Goal: Communication & Community: Answer question/provide support

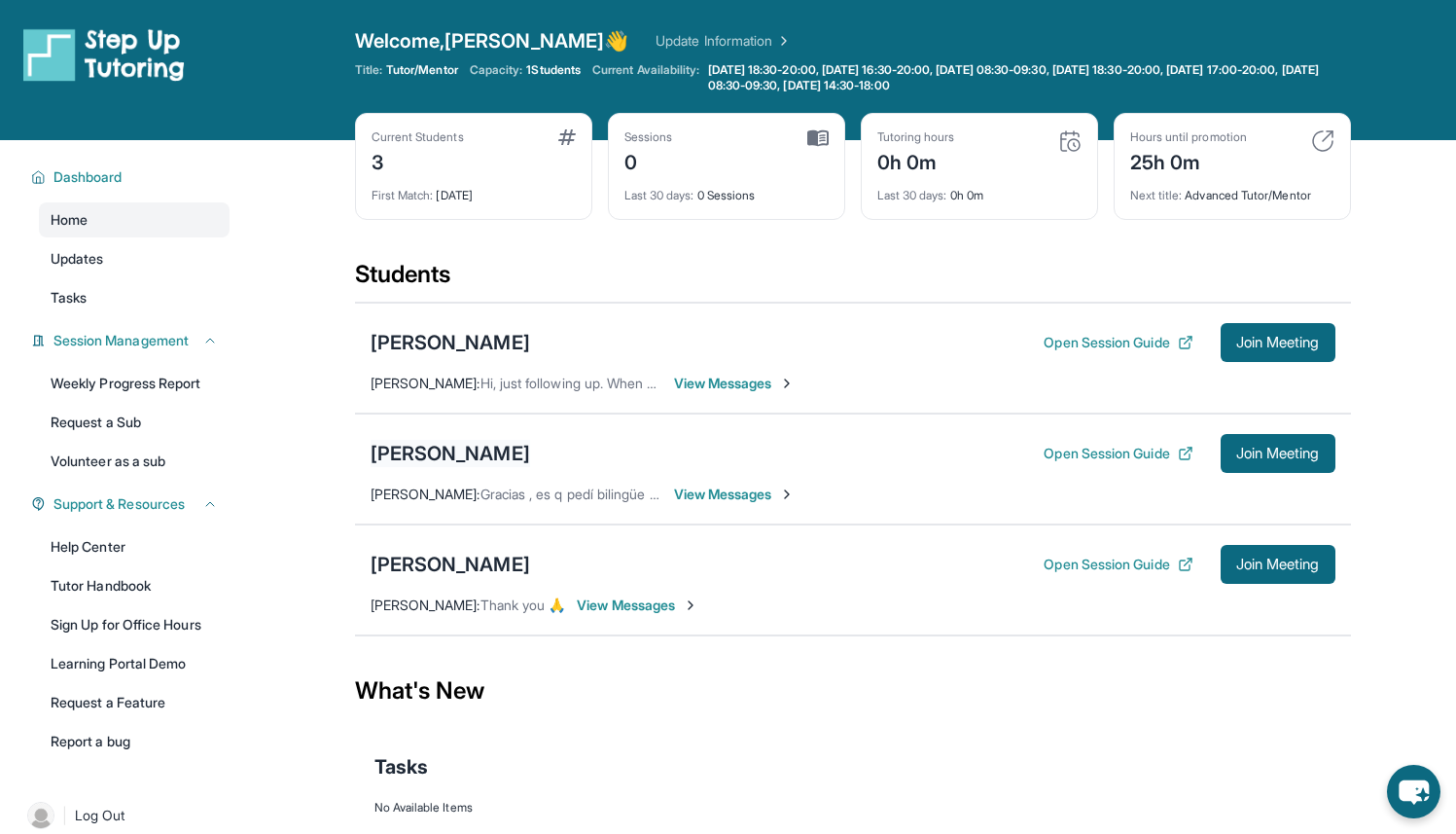
click at [510, 454] on div "[PERSON_NAME]" at bounding box center [450, 454] width 159 height 27
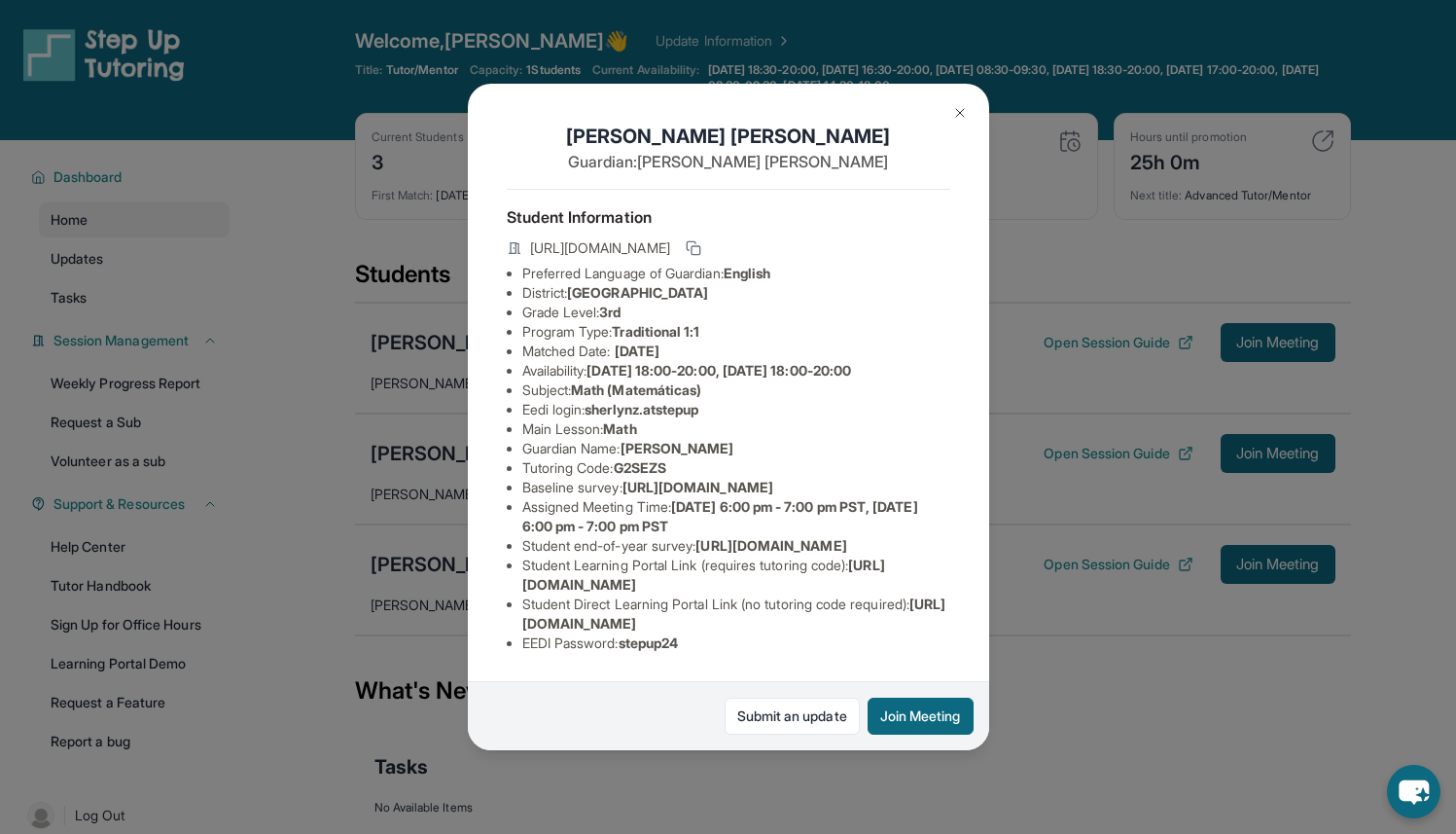
scroll to position [161, 0]
click at [885, 712] on button "Join Meeting" at bounding box center [921, 716] width 106 height 37
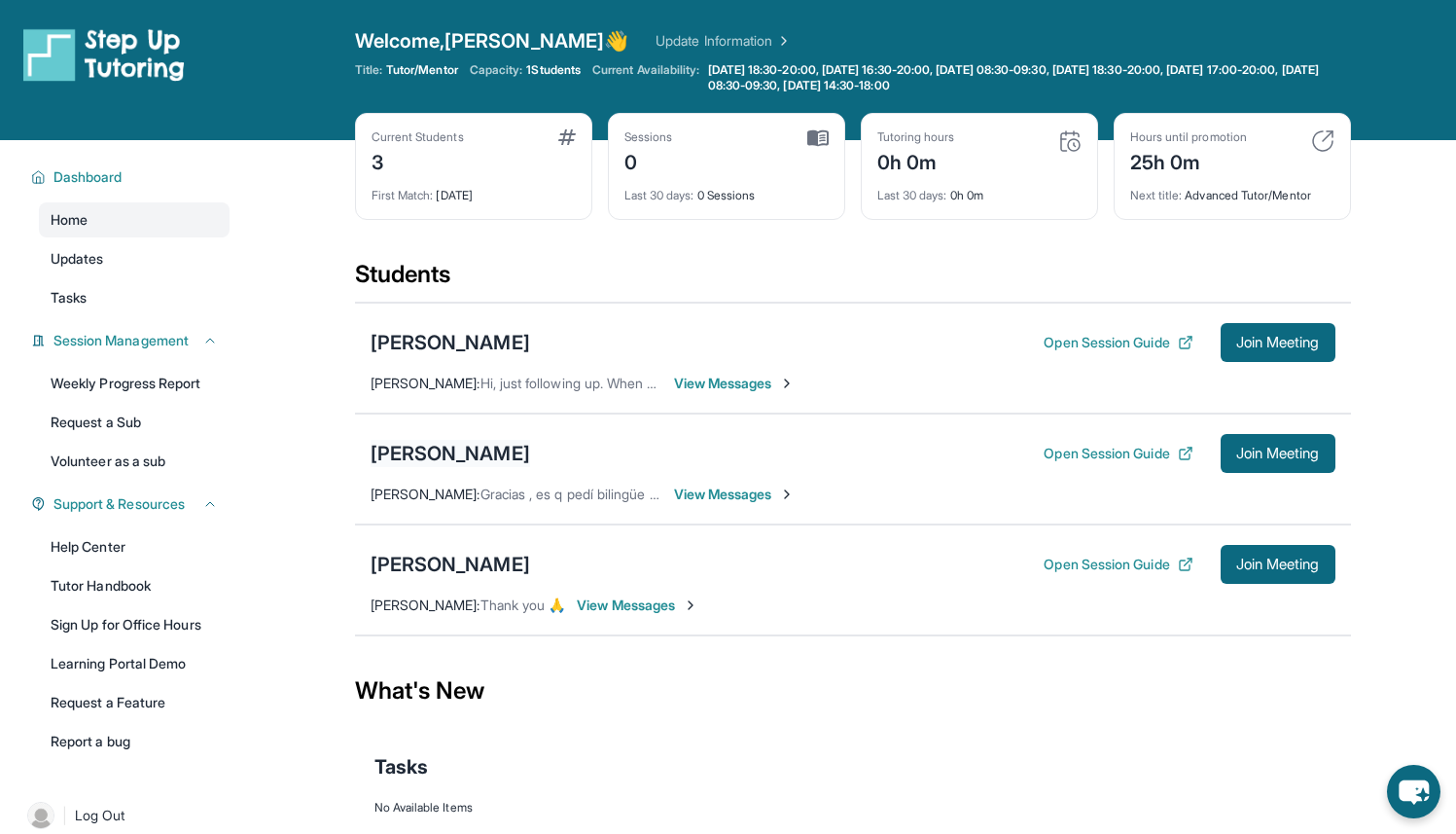
click at [481, 449] on div "[PERSON_NAME]" at bounding box center [450, 454] width 159 height 27
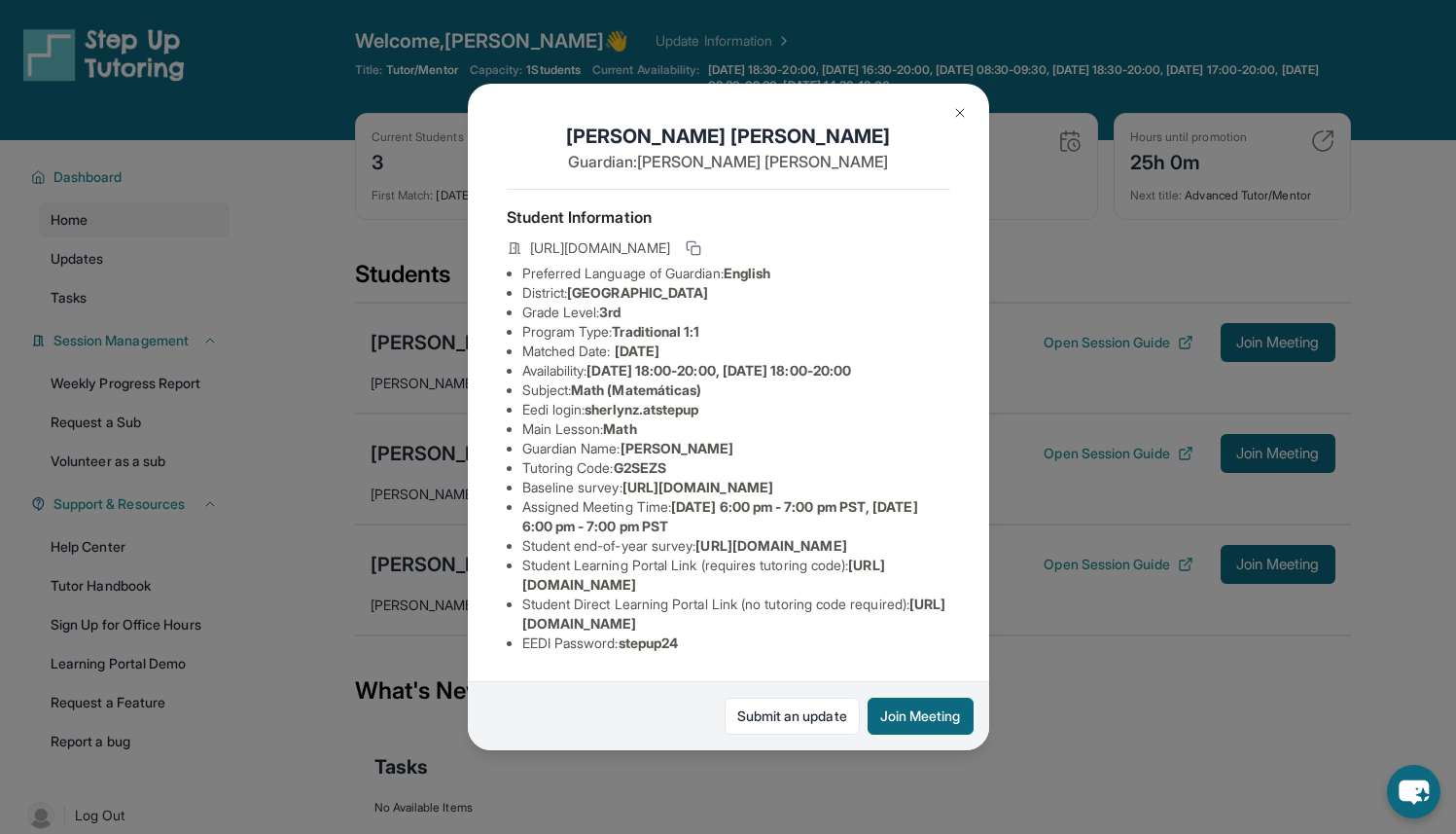
drag, startPoint x: 519, startPoint y: 613, endPoint x: 926, endPoint y: 616, distance: 407.0
click at [926, 616] on ul "Preferred Language of Guardian: English District: Glendale Unified School Distr…" at bounding box center [728, 459] width 444 height 389
copy span "https://student-portal.stepuptutoring.org/student/G2SEZS"
click at [875, 597] on li "Student Direct Learning Portal Link (no tutoring code required) : https://stude…" at bounding box center [736, 614] width 428 height 39
click at [524, 615] on span "https://student-portal.stepuptutoring.org/student/G2SEZS" at bounding box center [734, 613] width 424 height 36
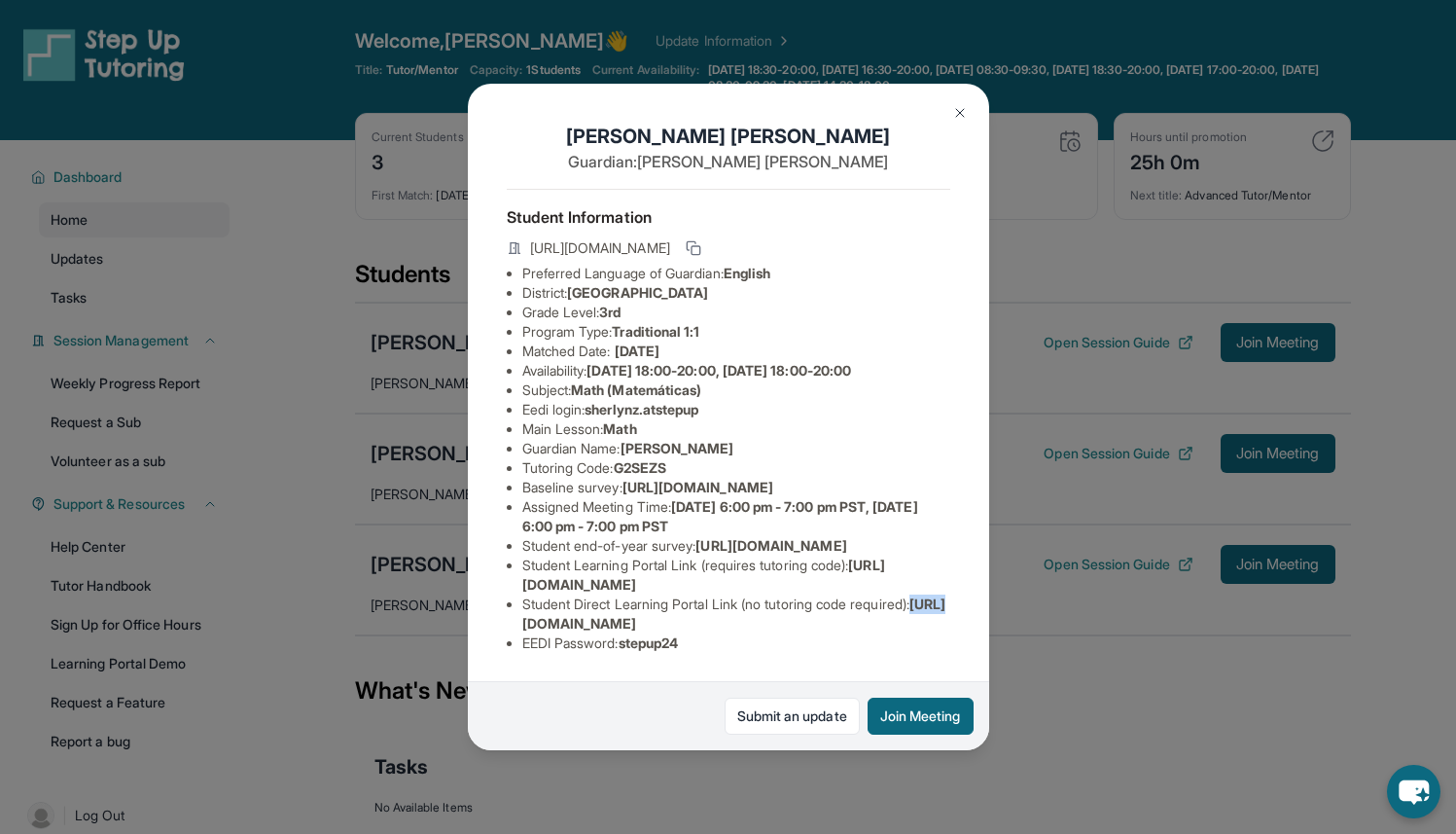
click at [524, 615] on span "https://student-portal.stepuptutoring.org/student/G2SEZS" at bounding box center [734, 613] width 424 height 36
click at [537, 616] on span "https://student-portal.stepuptutoring.org/student/G2SEZS" at bounding box center [734, 613] width 424 height 36
drag, startPoint x: 519, startPoint y: 613, endPoint x: 934, endPoint y: 609, distance: 415.0
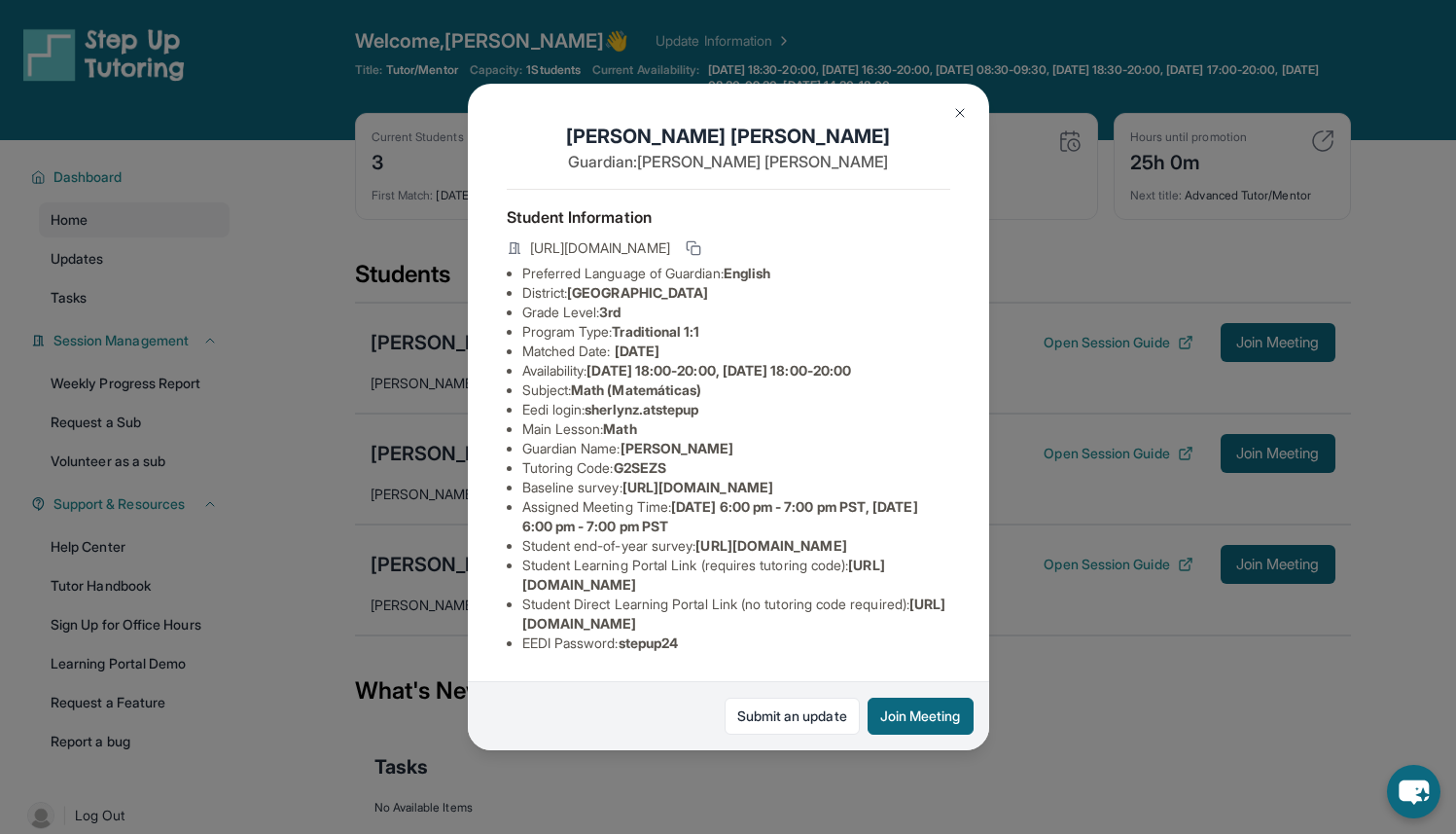
click at [934, 610] on div "Sherlyn Zarazua Guardian: Rosalba Juarez Student Information https://student-po…" at bounding box center [728, 417] width 521 height 668
copy span "https://student-portal.stepuptutoring.org/student/G2SEZS"
click at [929, 609] on li "Student Direct Learning Portal Link (no tutoring code required) : https://stude…" at bounding box center [736, 614] width 428 height 39
click at [964, 118] on img at bounding box center [960, 112] width 16 height 16
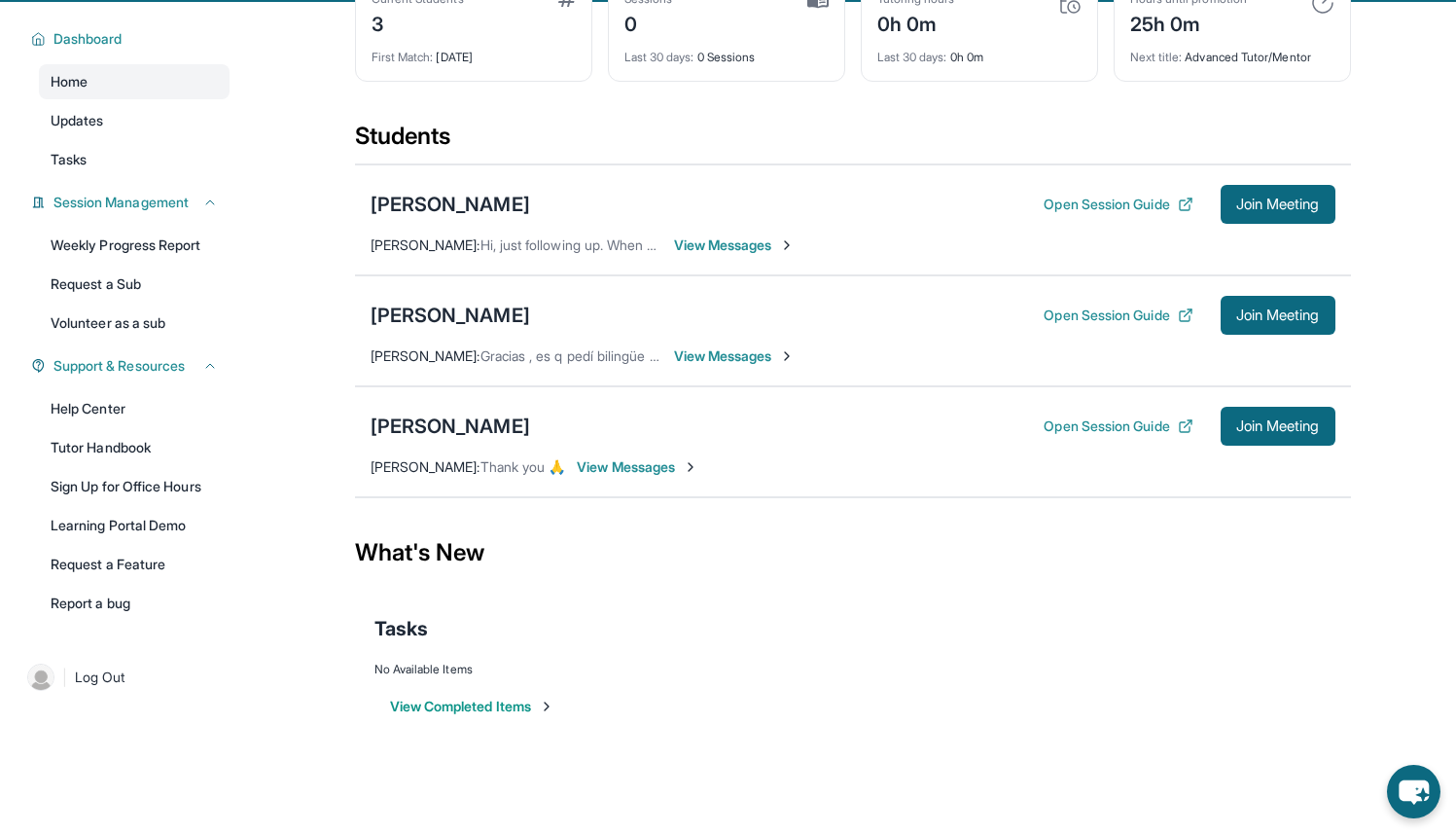
scroll to position [140, 0]
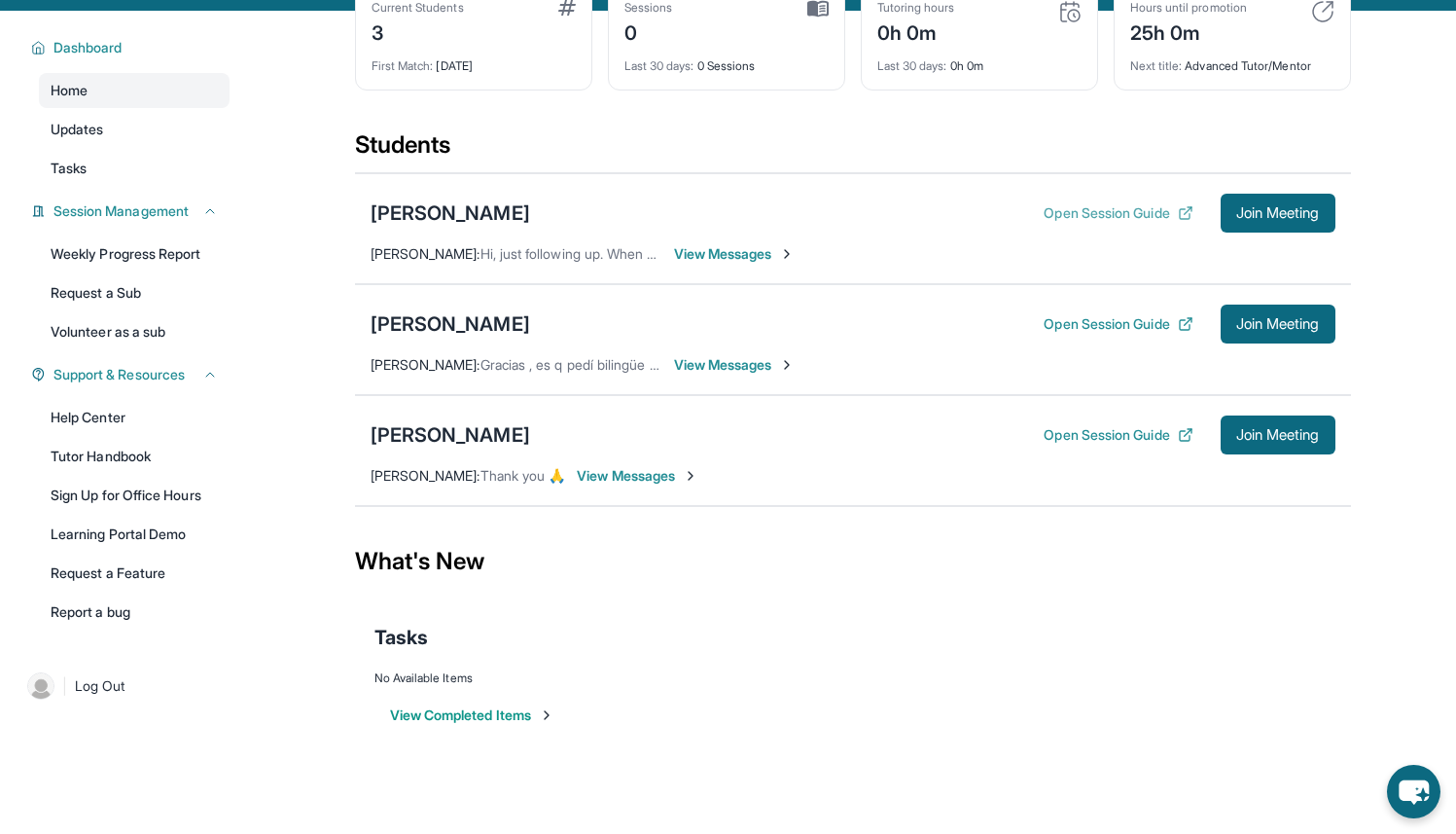
scroll to position [129, 0]
click at [1112, 322] on button "Open Session Guide" at bounding box center [1118, 324] width 149 height 20
click at [1068, 318] on button "Open Session Guide" at bounding box center [1118, 324] width 149 height 20
click at [1136, 317] on button "Open Session Guide" at bounding box center [1118, 324] width 149 height 20
